Goal: Navigation & Orientation: Find specific page/section

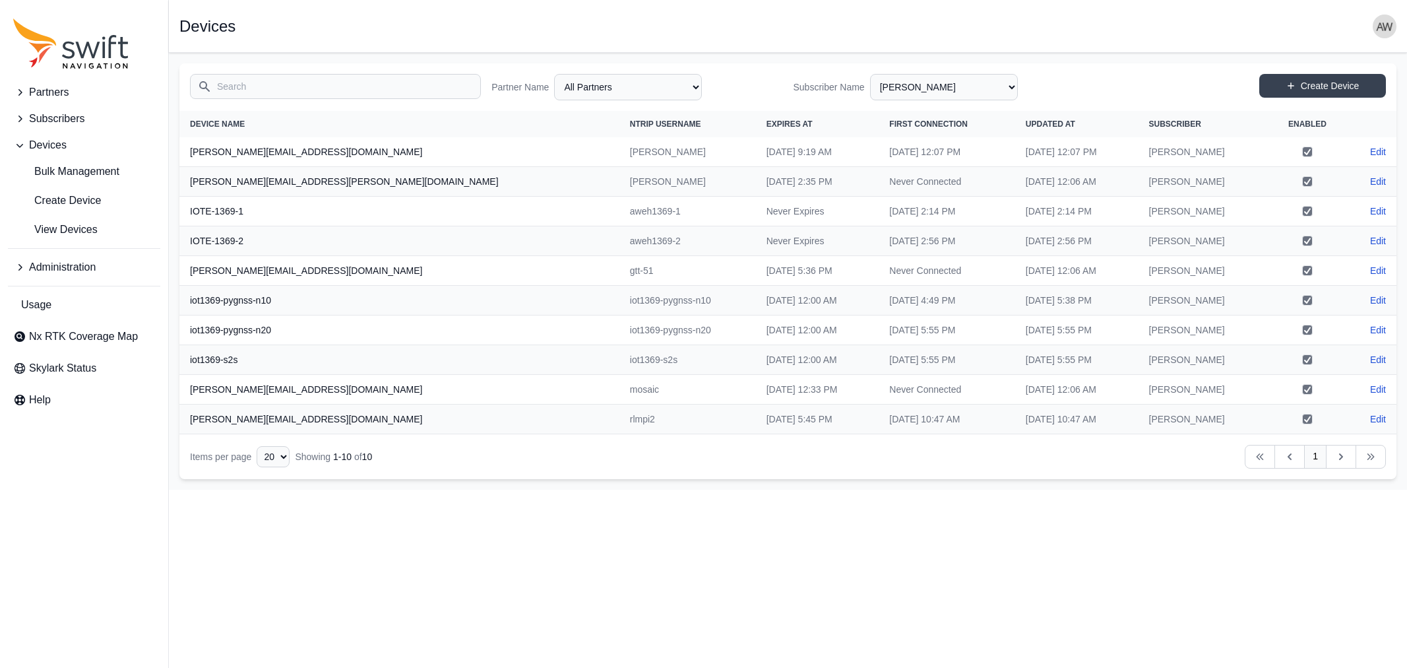
select select "5c54f7c1-7b85-403f-bb10-7ba012dade62"
click at [67, 232] on span "View Devices" at bounding box center [55, 230] width 84 height 16
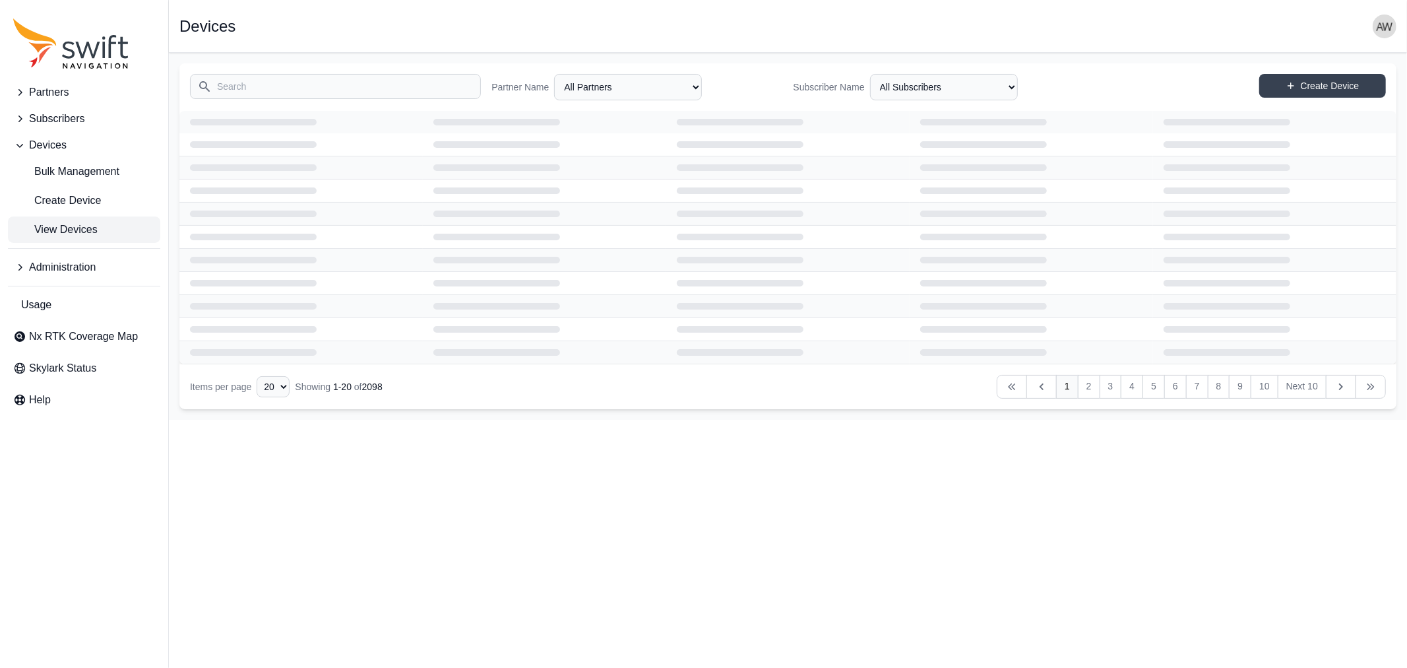
click at [368, 84] on input "Search" at bounding box center [335, 86] width 291 height 25
click at [917, 87] on select "All Subscribers <Partner Name> - Customer 1 <Partner Name> - Customer 2 <Partne…" at bounding box center [944, 87] width 148 height 26
click at [870, 74] on select "All Subscribers <Partner Name> - Customer 1 <Partner Name> - Customer 2 <Partne…" at bounding box center [944, 87] width 148 height 26
select select "3b15b43b-1669-4ed1-98a2-52b11d9c3b06"
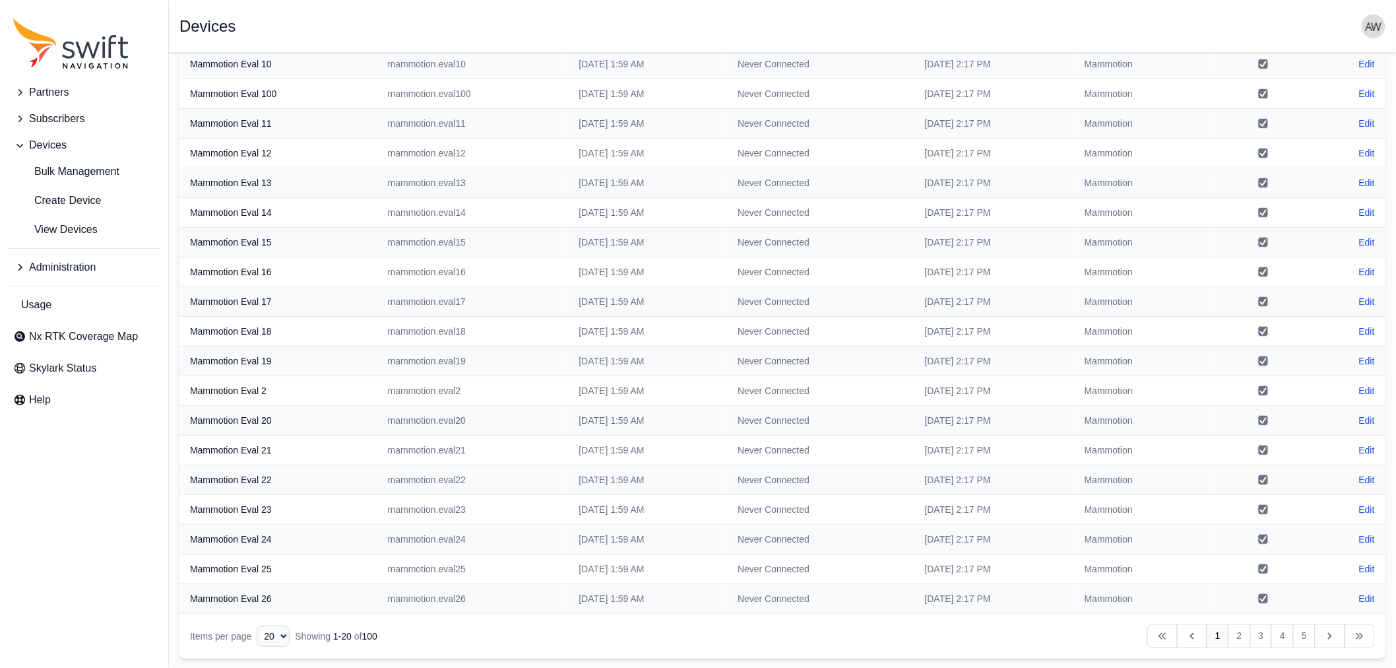
scroll to position [119, 0]
click at [1235, 634] on link "2" at bounding box center [1239, 635] width 22 height 24
click at [1260, 636] on link "3" at bounding box center [1261, 635] width 22 height 24
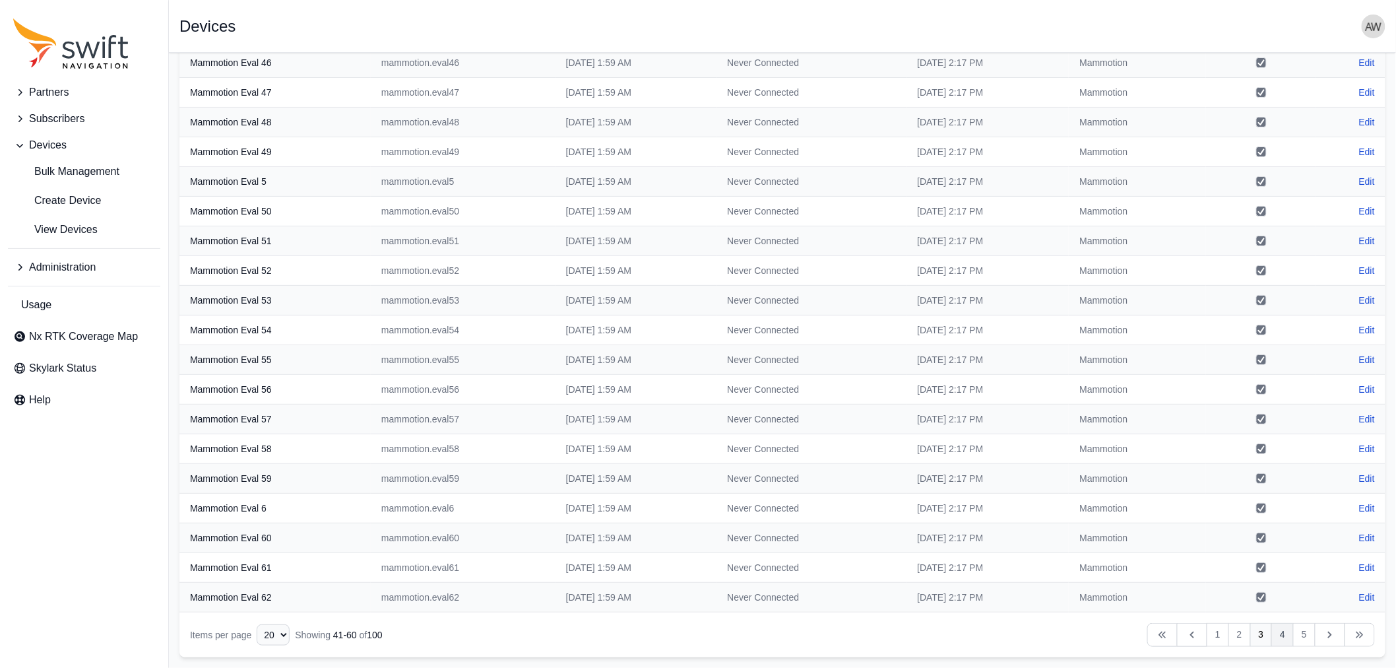
click at [1282, 637] on link "4" at bounding box center [1282, 635] width 22 height 24
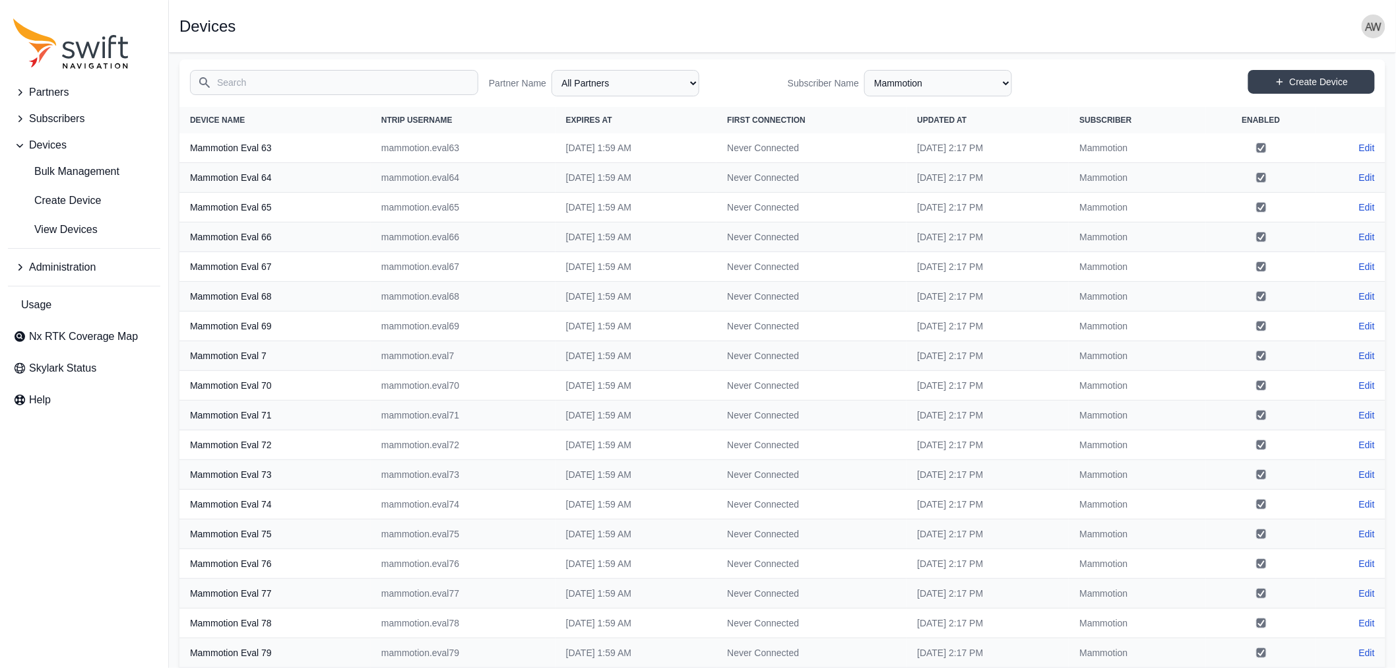
scroll to position [119, 0]
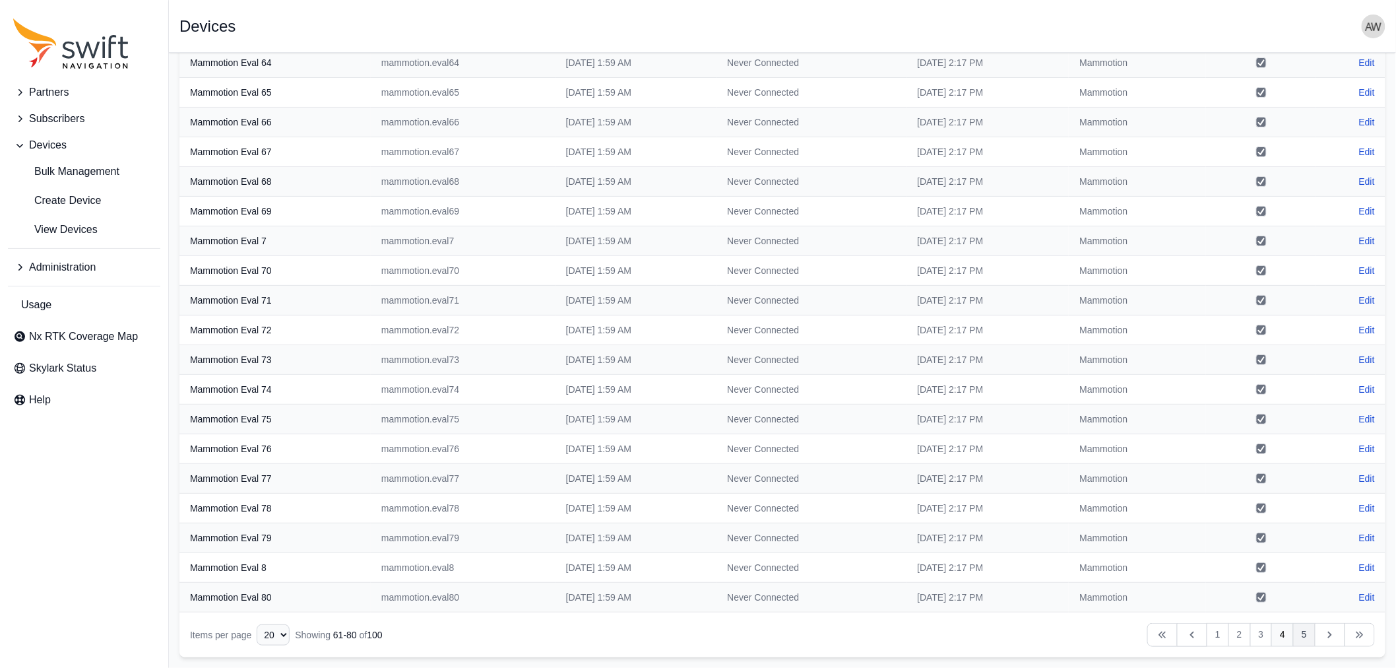
click at [1302, 636] on link "5" at bounding box center [1304, 635] width 22 height 24
